Goal: Task Accomplishment & Management: Manage account settings

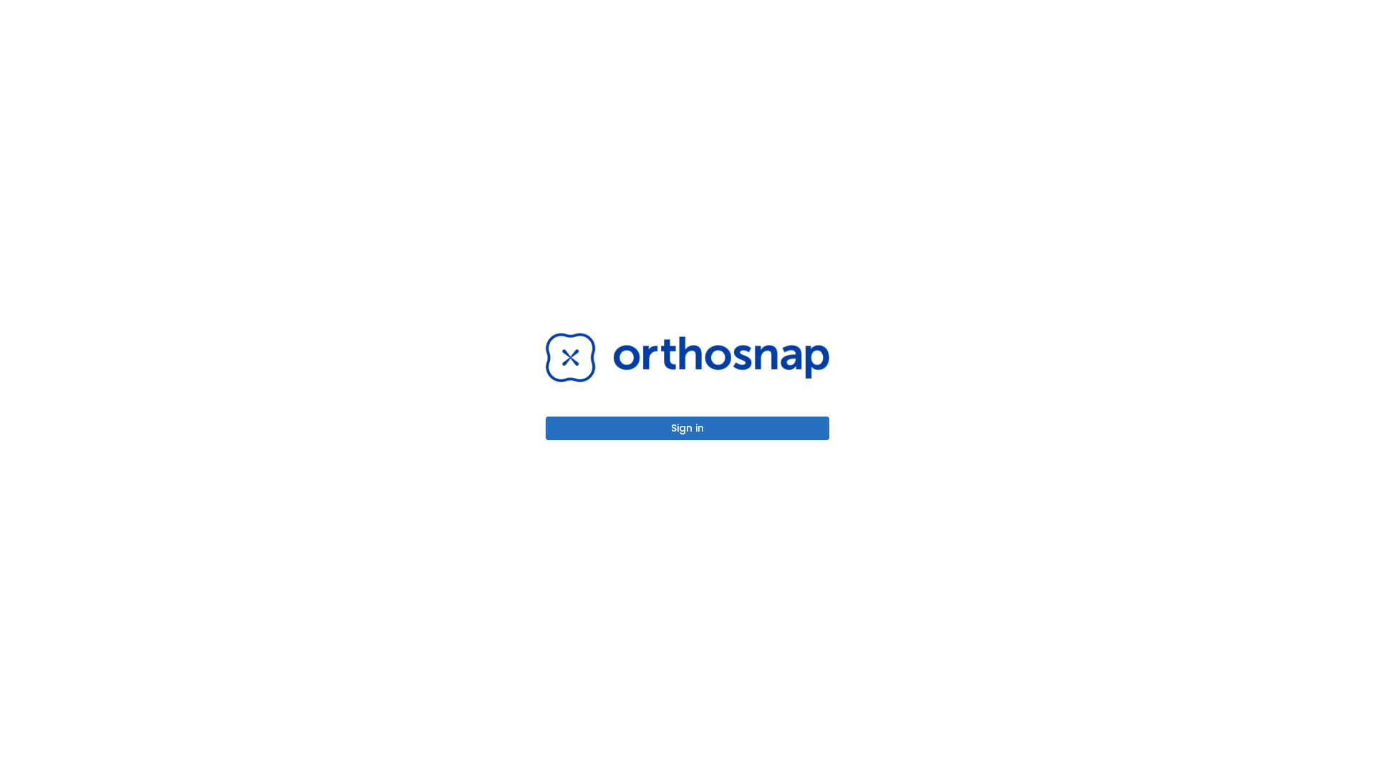
click at [687, 428] on button "Sign in" at bounding box center [688, 429] width 284 height 24
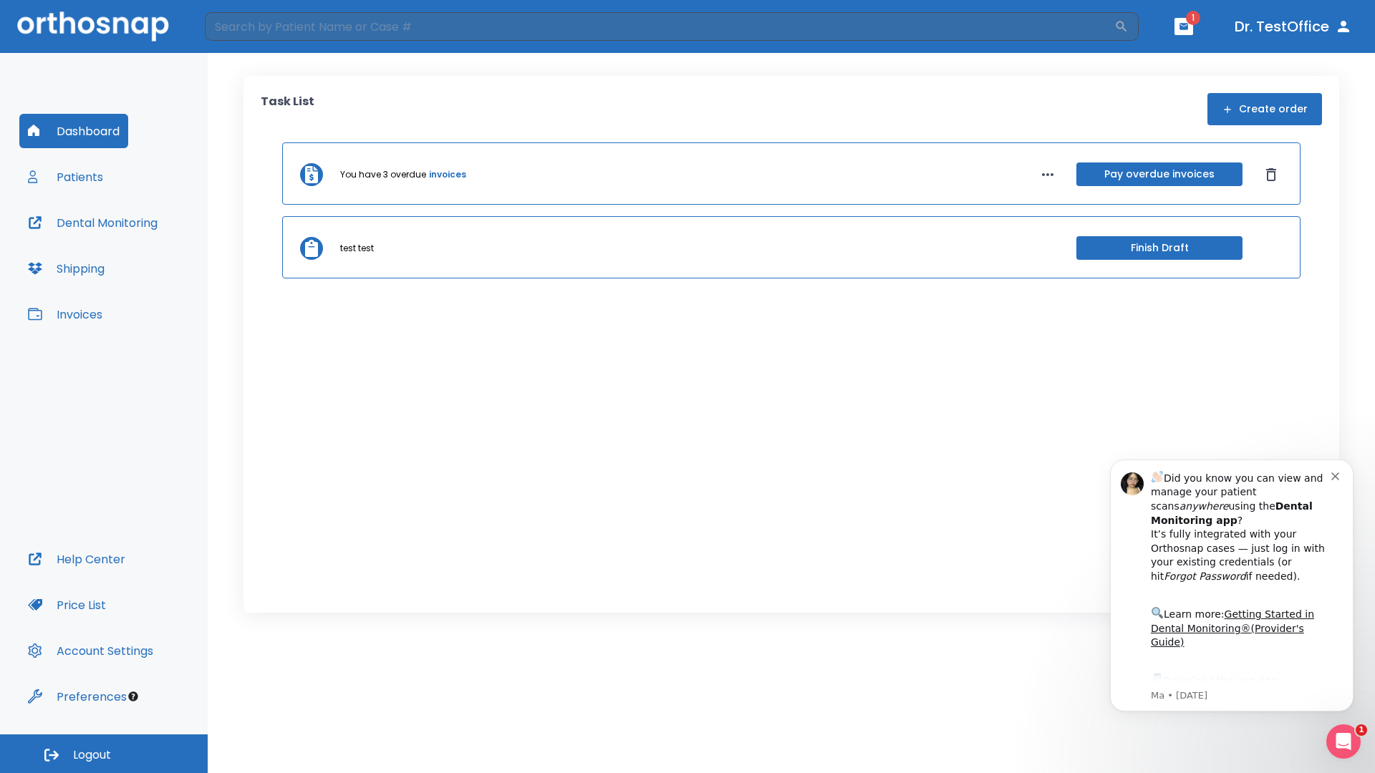
click at [104, 754] on span "Logout" at bounding box center [92, 756] width 38 height 16
